Goal: Task Accomplishment & Management: Manage account settings

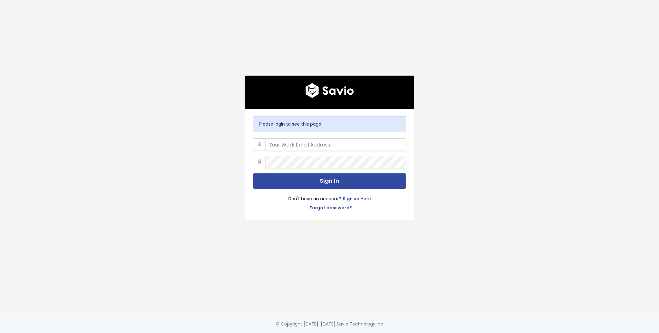
type input "amanda.johnson@cubiko.com.au"
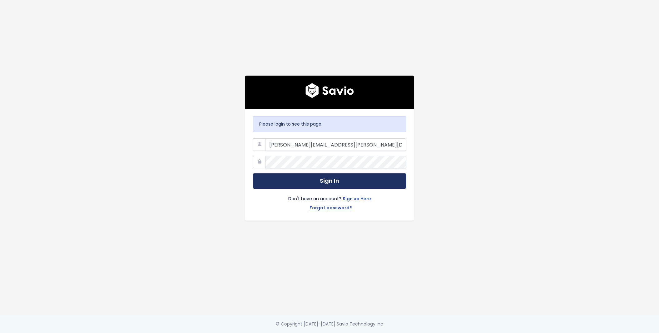
click at [303, 180] on button "Sign In" at bounding box center [330, 180] width 154 height 15
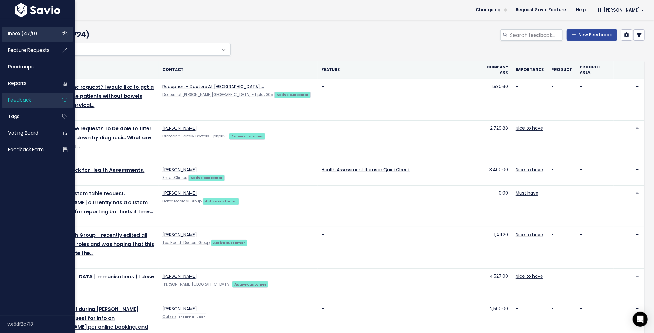
click at [13, 34] on span "Inbox (47/0)" at bounding box center [22, 33] width 29 height 7
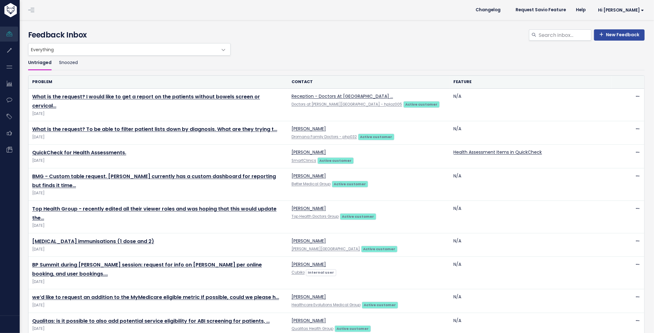
click at [157, 75] on div "Untriaged Snoozed" at bounding box center [336, 66] width 616 height 20
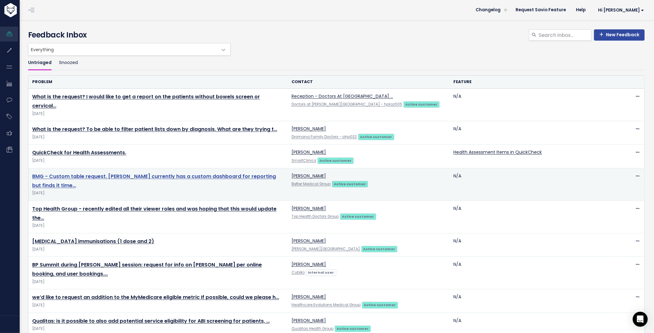
click at [239, 173] on link "BMG - Custom table request. Kristy currently has a custom dashboard for reporti…" at bounding box center [154, 181] width 244 height 16
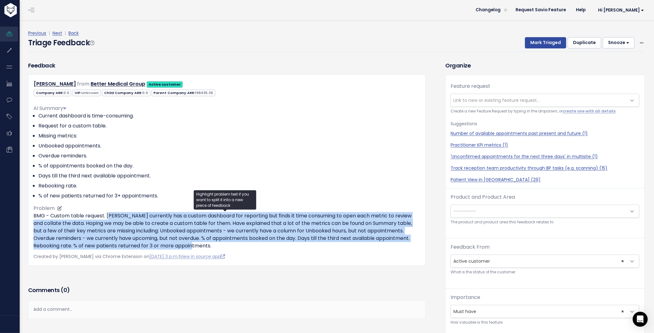
drag, startPoint x: 109, startPoint y: 217, endPoint x: 327, endPoint y: 245, distance: 219.6
click at [327, 245] on p "BMG - Custom table request. [PERSON_NAME] currently has a custom dashboard for …" at bounding box center [226, 230] width 387 height 37
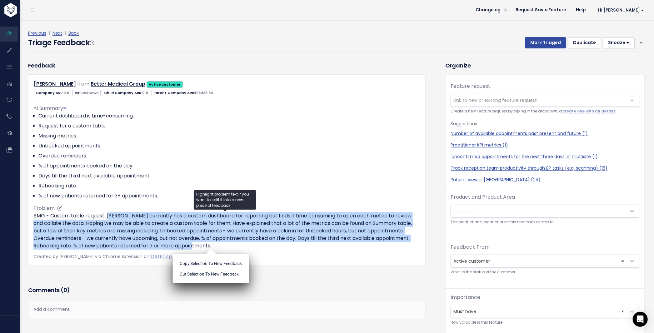
click at [323, 249] on p "BMG - Custom table request. [PERSON_NAME] currently has a custom dashboard for …" at bounding box center [226, 230] width 387 height 37
